Goal: Task Accomplishment & Management: Manage account settings

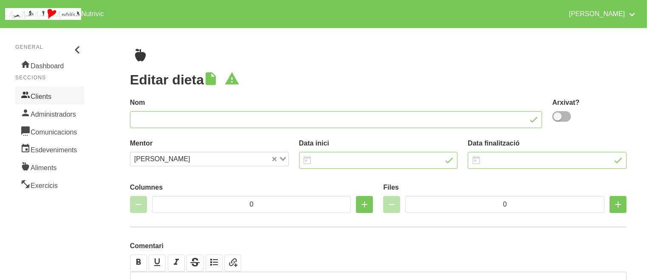
click at [52, 92] on link "Clients" at bounding box center [49, 96] width 69 height 18
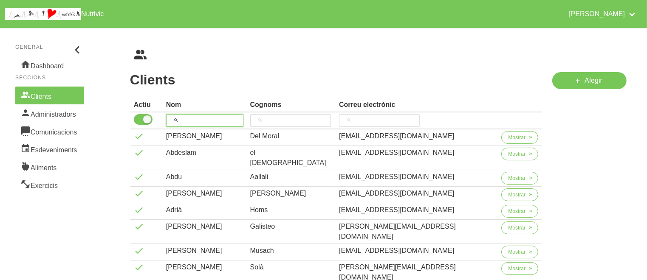
click at [217, 125] on input "search" at bounding box center [204, 120] width 77 height 13
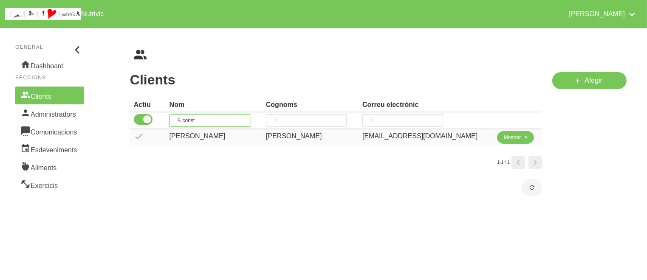
type input "const"
click at [504, 136] on span "Mostrar" at bounding box center [512, 138] width 17 height 8
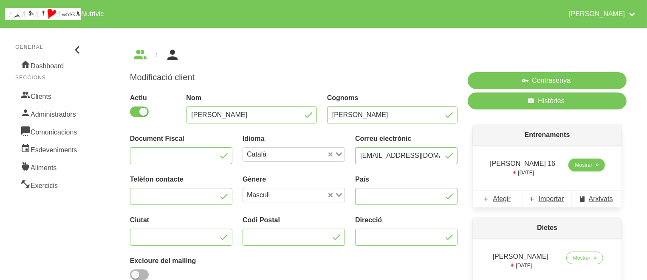
click at [585, 163] on span "Mostrar" at bounding box center [583, 165] width 17 height 8
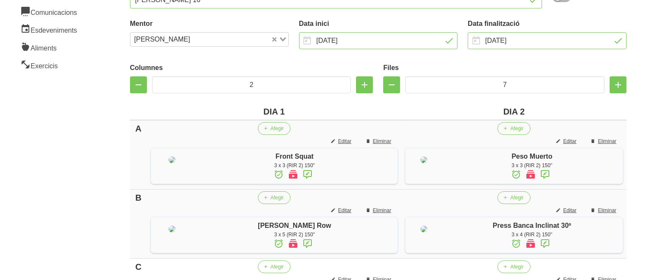
scroll to position [119, 0]
click at [525, 40] on input "[DATE]" at bounding box center [547, 41] width 159 height 17
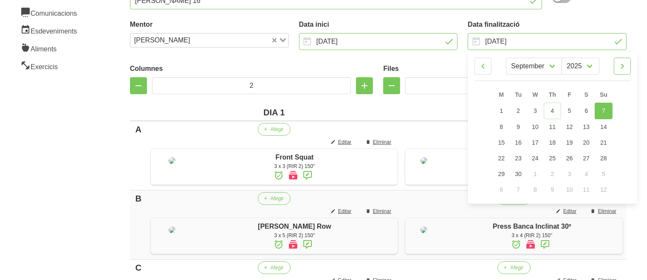
click at [625, 65] on icon at bounding box center [622, 66] width 10 height 15
select select "9"
click at [604, 140] on span "19" at bounding box center [603, 141] width 7 height 7
type input "[DATE]"
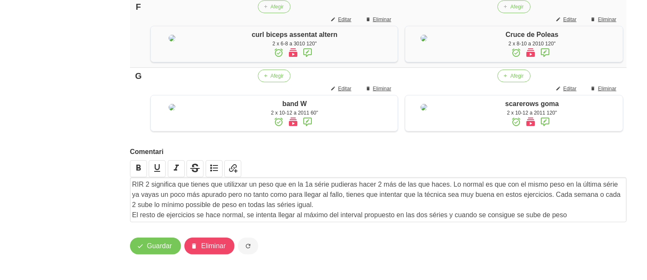
scroll to position [683, 0]
click at [152, 249] on span "Guardar" at bounding box center [159, 246] width 25 height 10
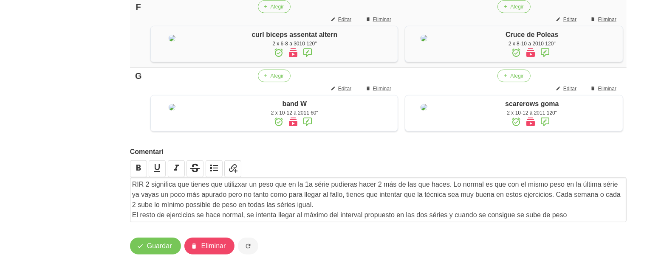
click at [361, 198] on p "RIR 2 significa que tienes que utilizxar un peso que en la 1a série pudieras ha…" at bounding box center [378, 195] width 492 height 31
